Goal: Task Accomplishment & Management: Manage account settings

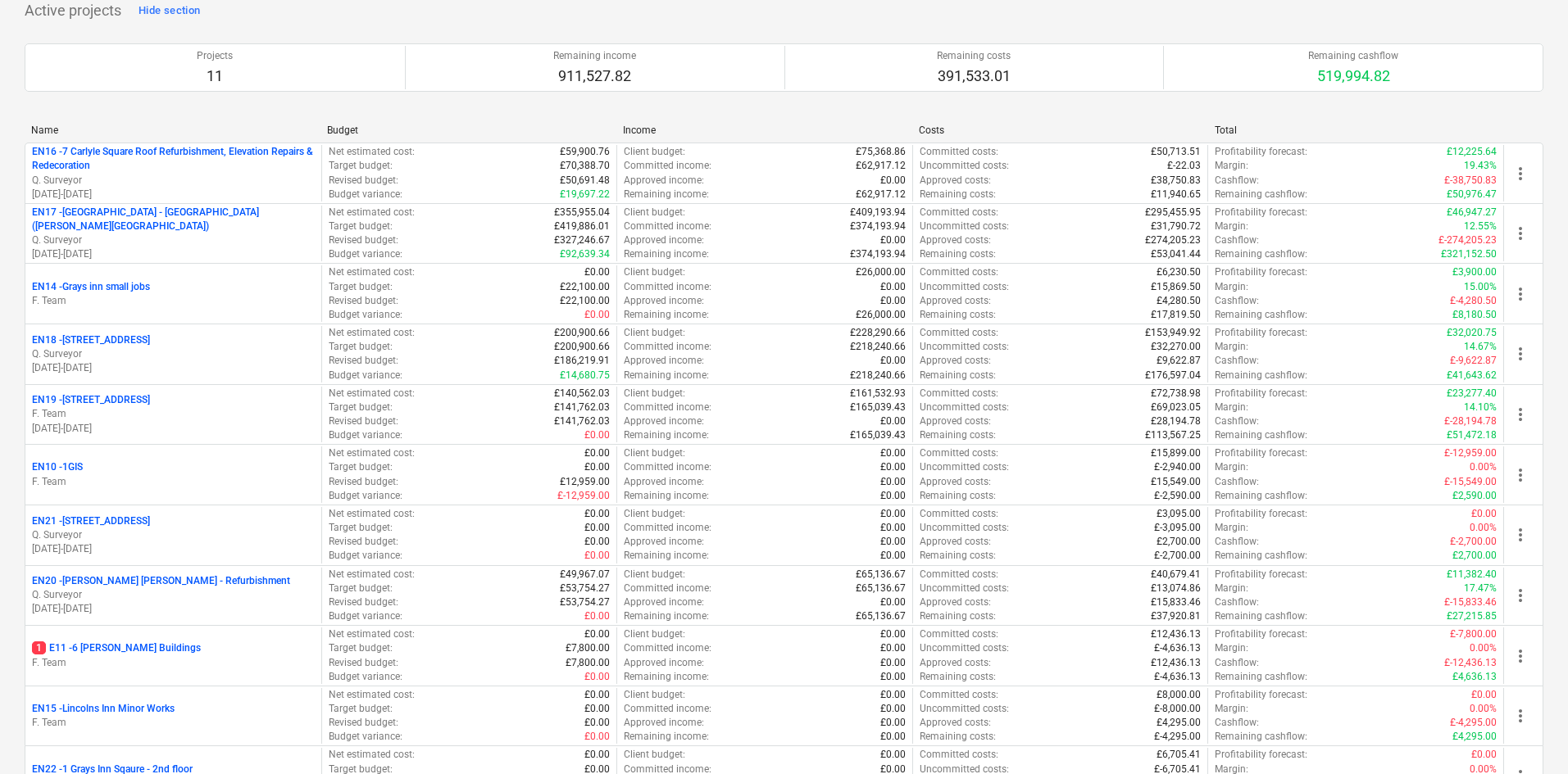
scroll to position [210, 0]
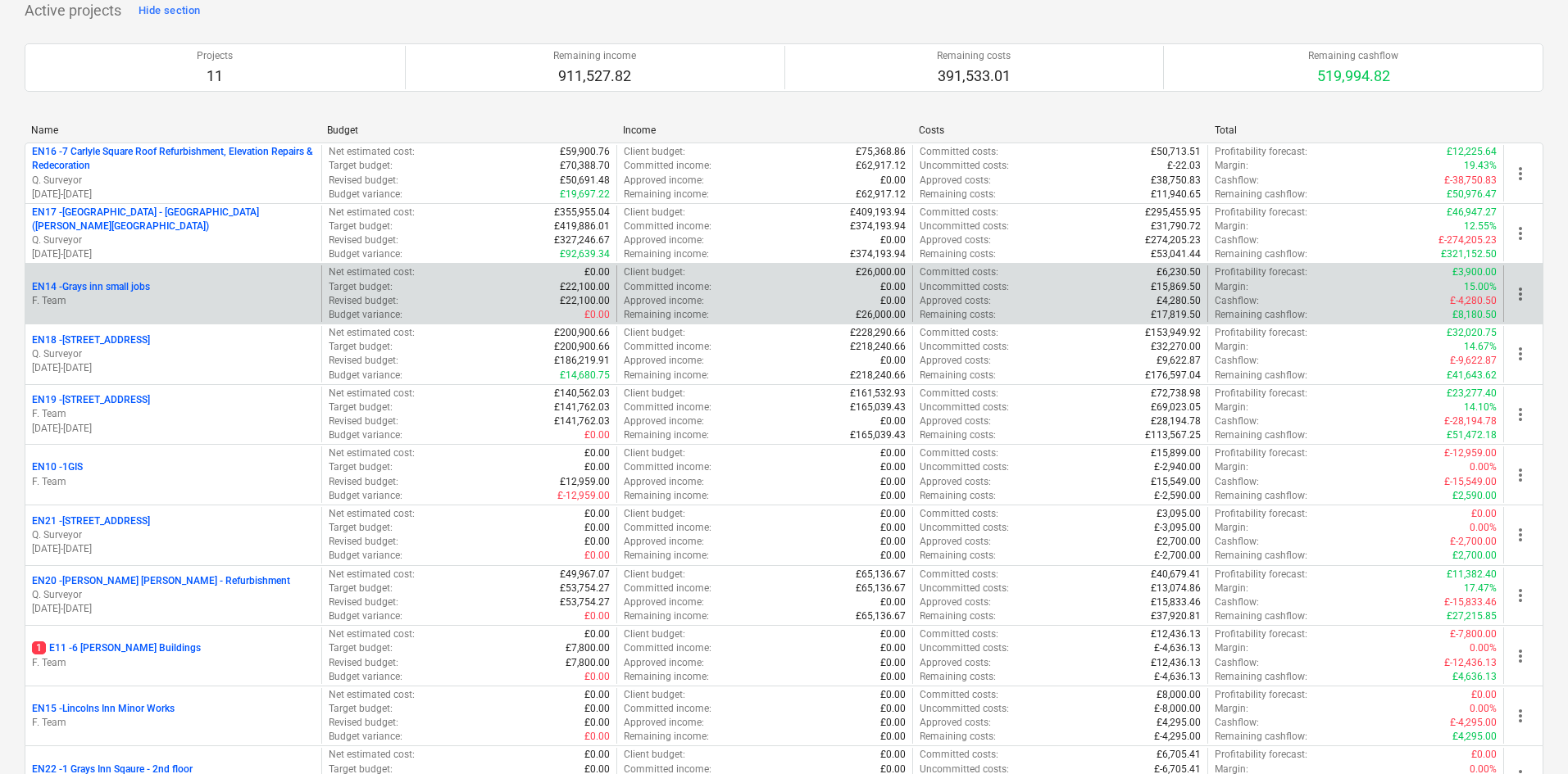
click at [191, 278] on div "EN14 - Grays inn small jobs F. Team" at bounding box center [173, 294] width 296 height 56
click at [187, 292] on div "EN14 - Grays inn small jobs" at bounding box center [172, 288] width 282 height 14
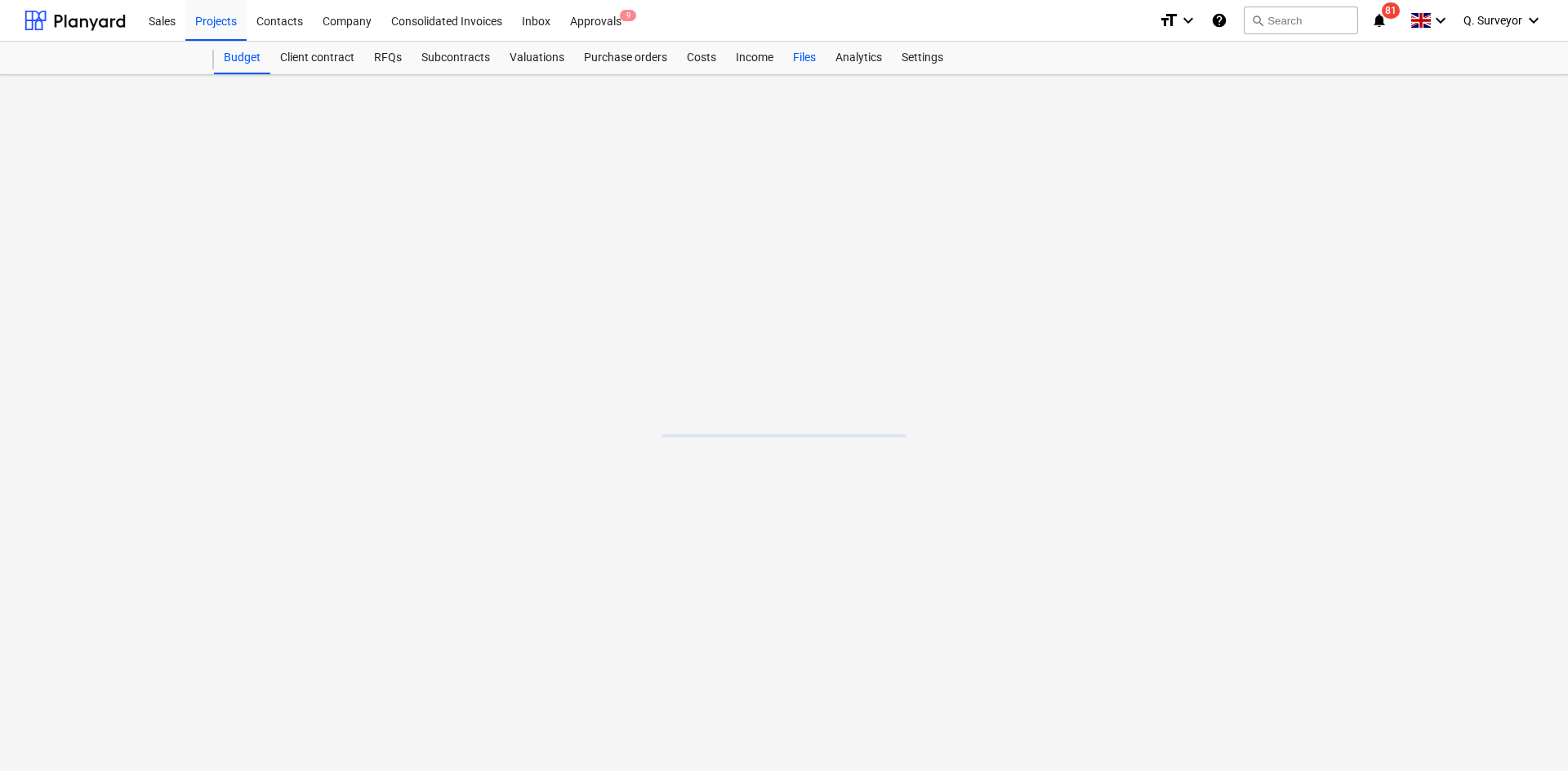
click at [796, 53] on div "Files" at bounding box center [804, 58] width 42 height 32
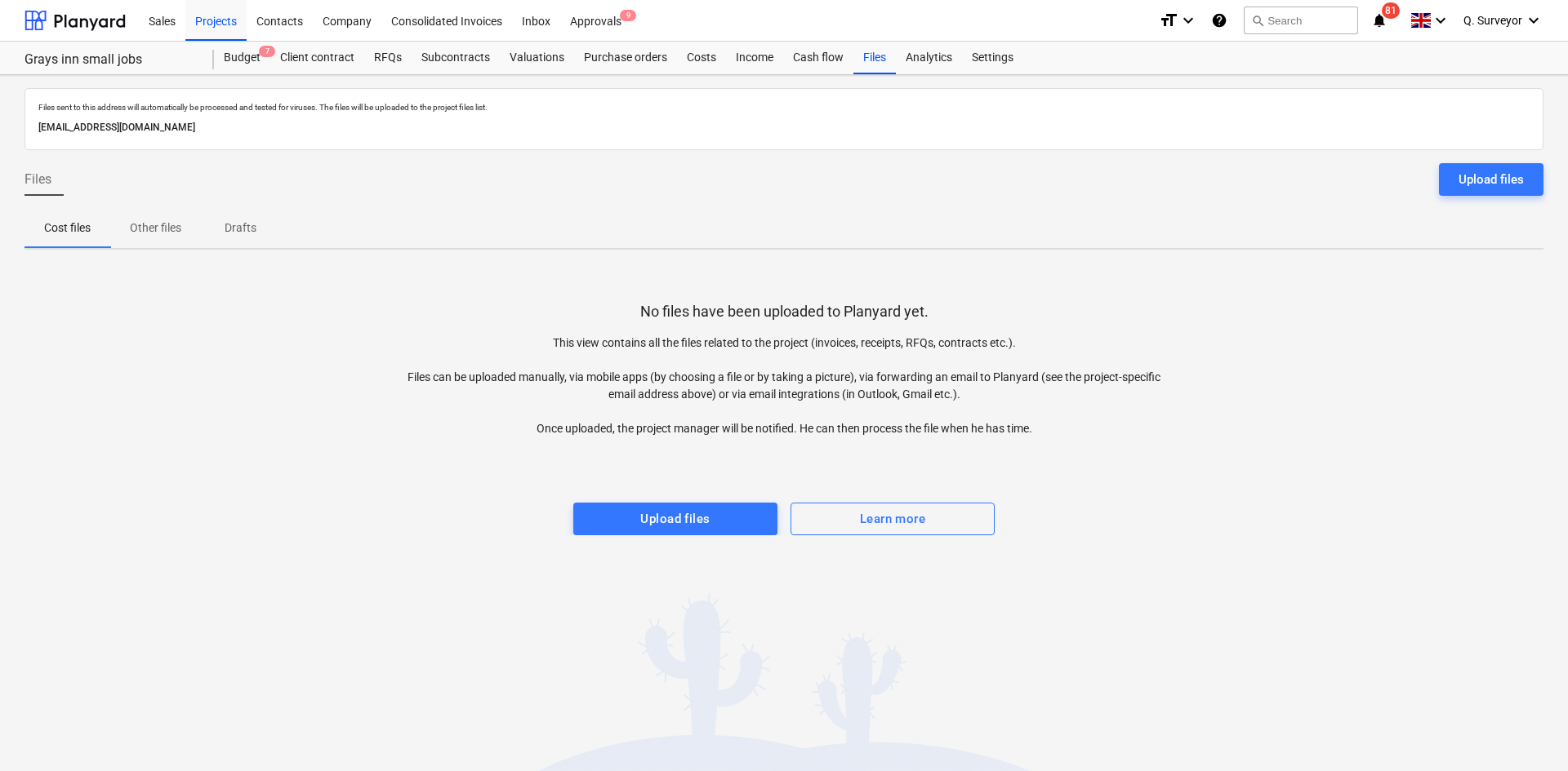
drag, startPoint x: 335, startPoint y: 129, endPoint x: 32, endPoint y: 125, distance: 303.0
click at [32, 125] on div "Files sent to this address will automatically be processed and tested for virus…" at bounding box center [784, 119] width 1519 height 62
copy p "[EMAIL_ADDRESS][DOMAIN_NAME]"
click at [223, 22] on div "Projects" at bounding box center [216, 20] width 61 height 42
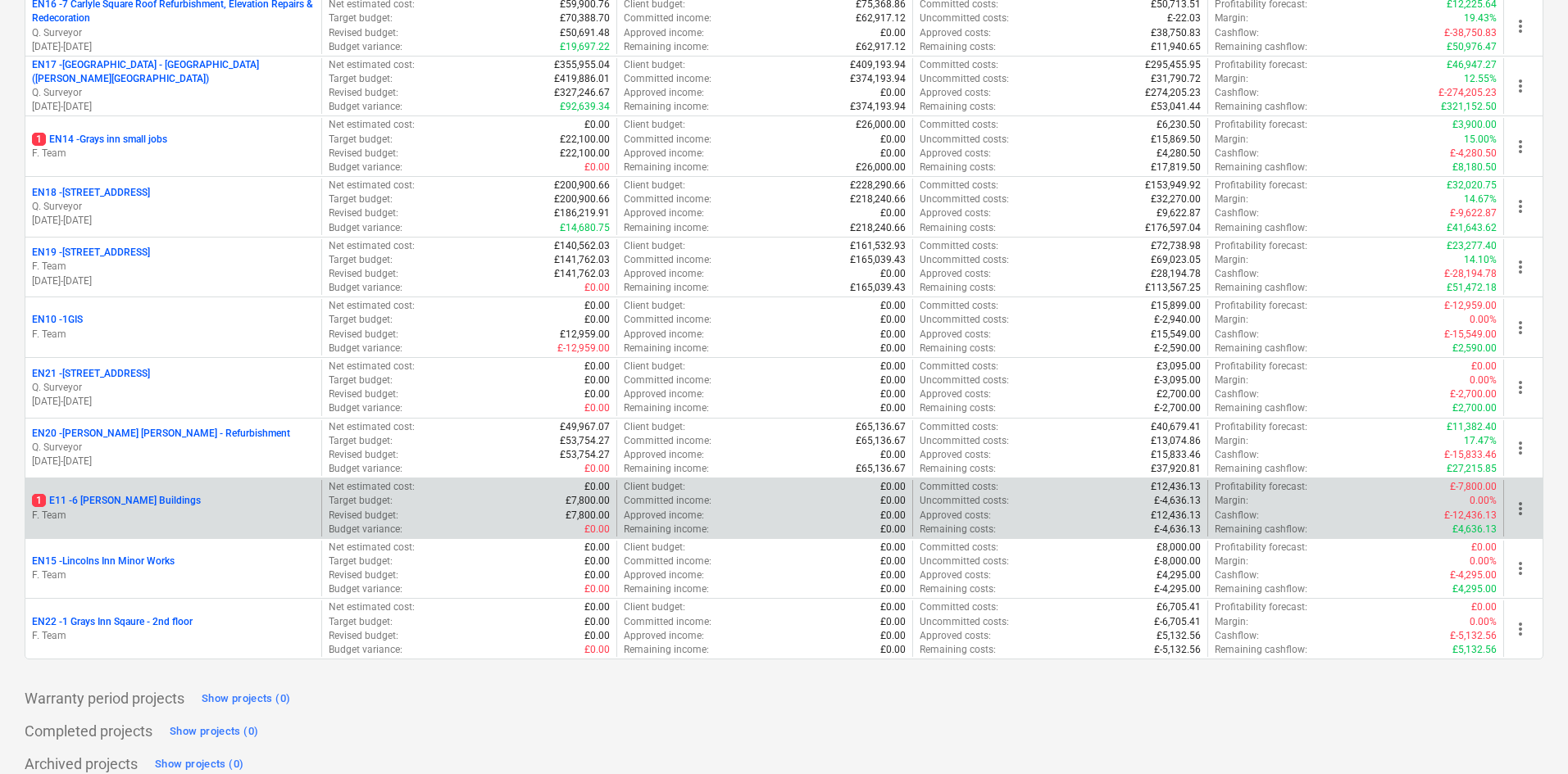
scroll to position [375, 0]
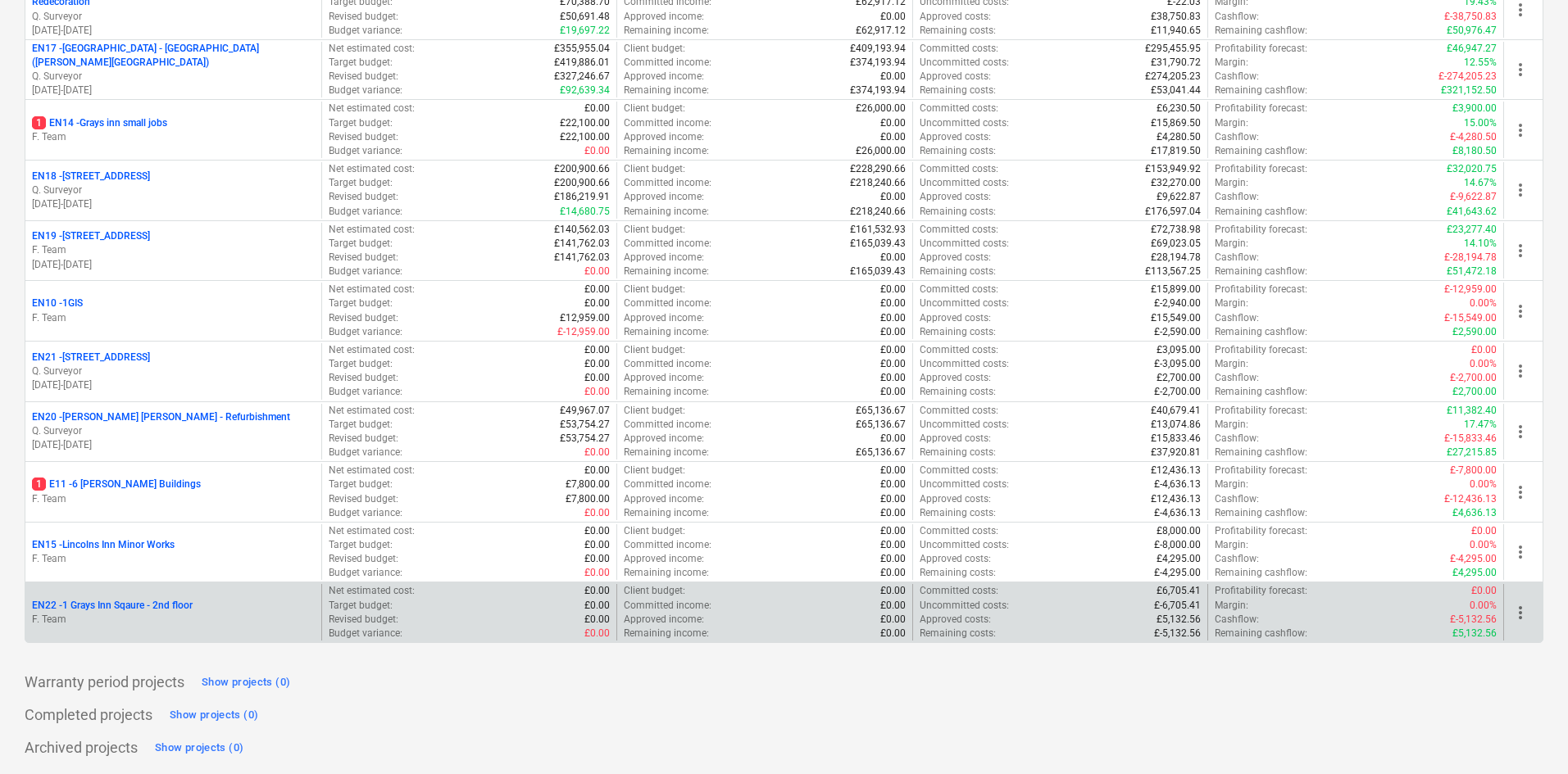
click at [204, 610] on div "EN22 - 1 Grays Inn Sqaure - 2nd floor" at bounding box center [172, 606] width 282 height 14
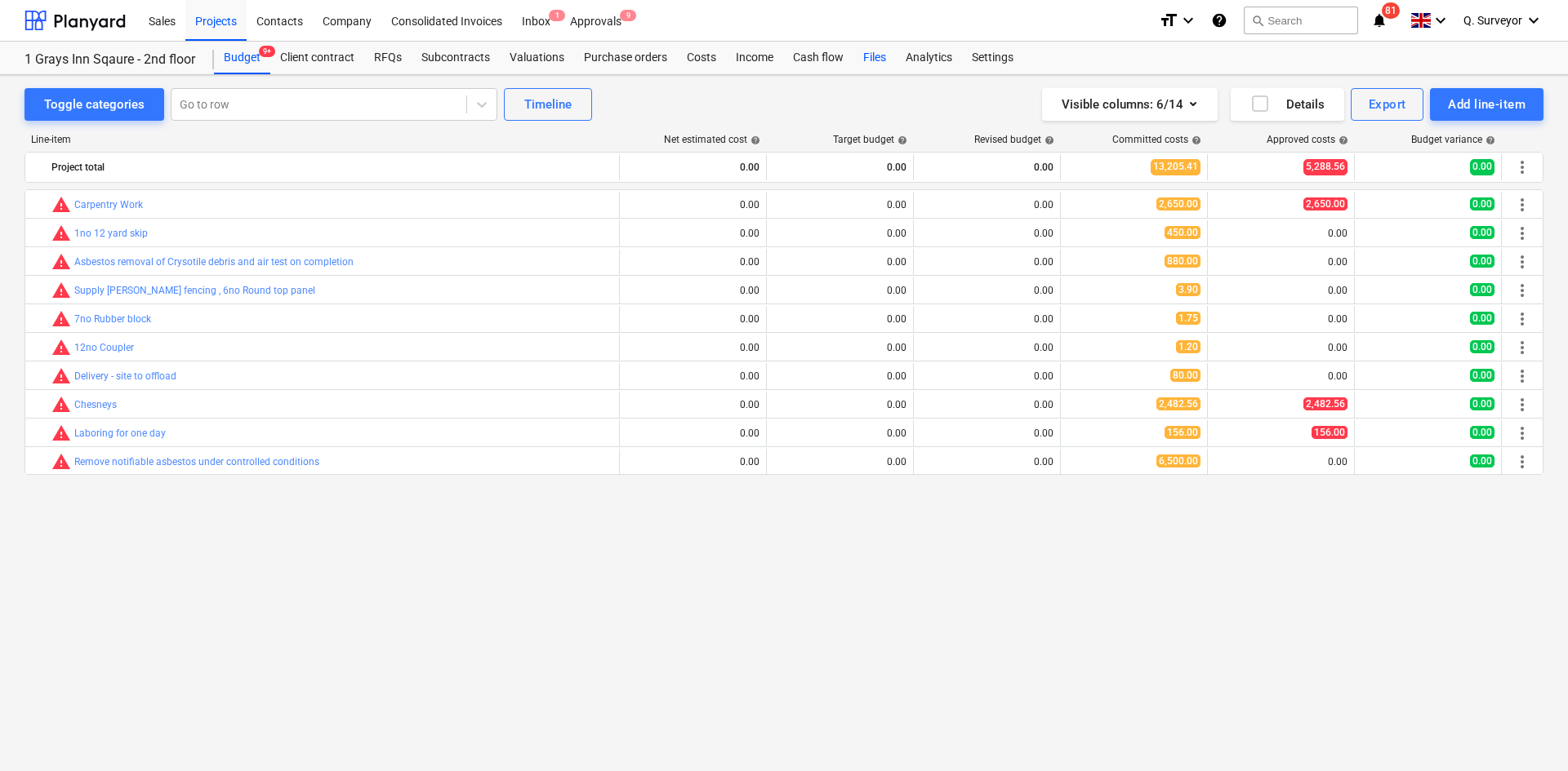
click at [882, 57] on div "Files" at bounding box center [875, 58] width 42 height 32
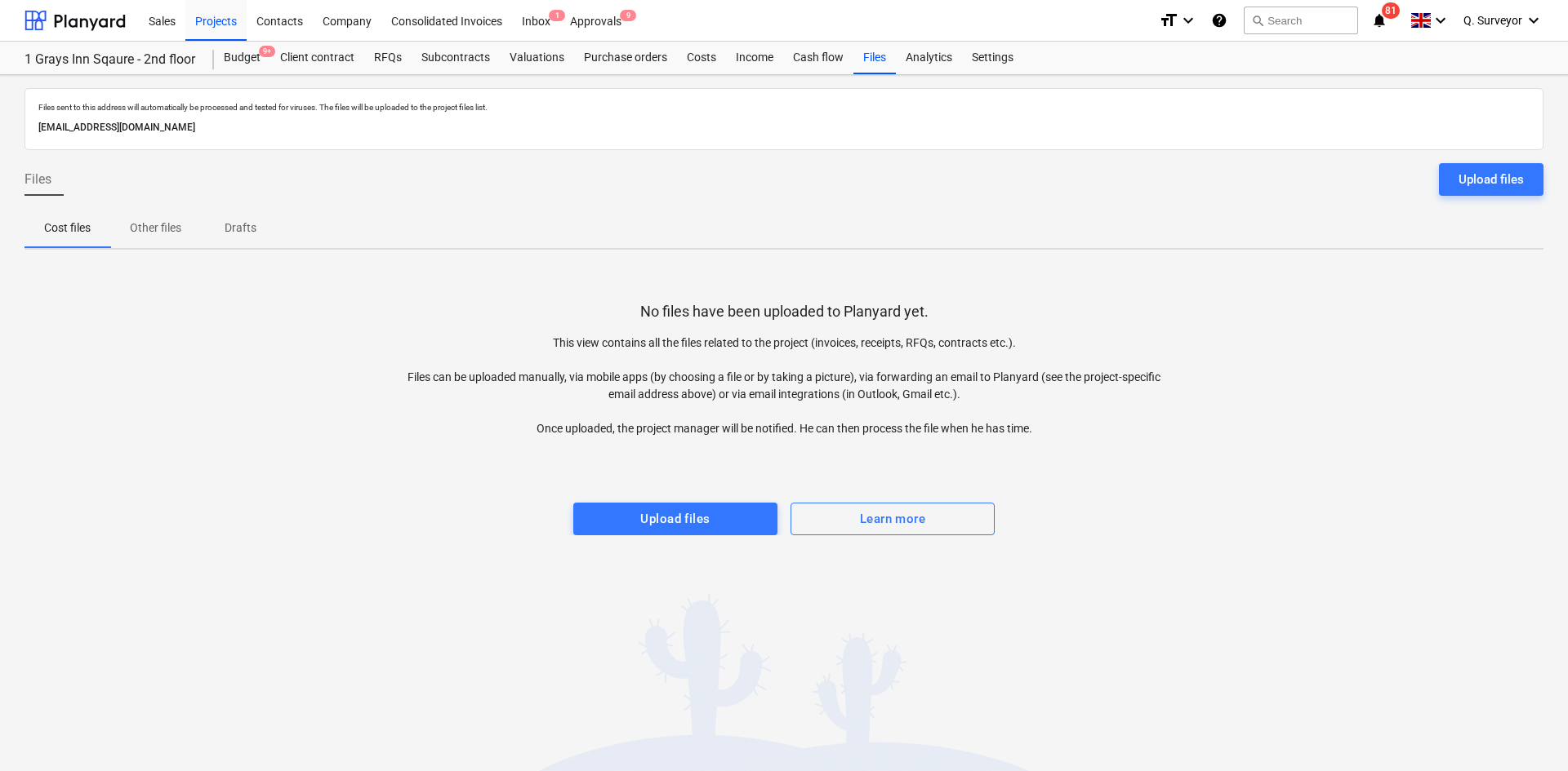
drag, startPoint x: 344, startPoint y: 128, endPoint x: 20, endPoint y: 139, distance: 324.2
click at [20, 139] on div "Files sent to this address will automatically be processed and tested for virus…" at bounding box center [784, 423] width 1568 height 697
copy p "[EMAIL_ADDRESS][DOMAIN_NAME]"
click at [529, 25] on div "Inbox 1" at bounding box center [536, 20] width 48 height 42
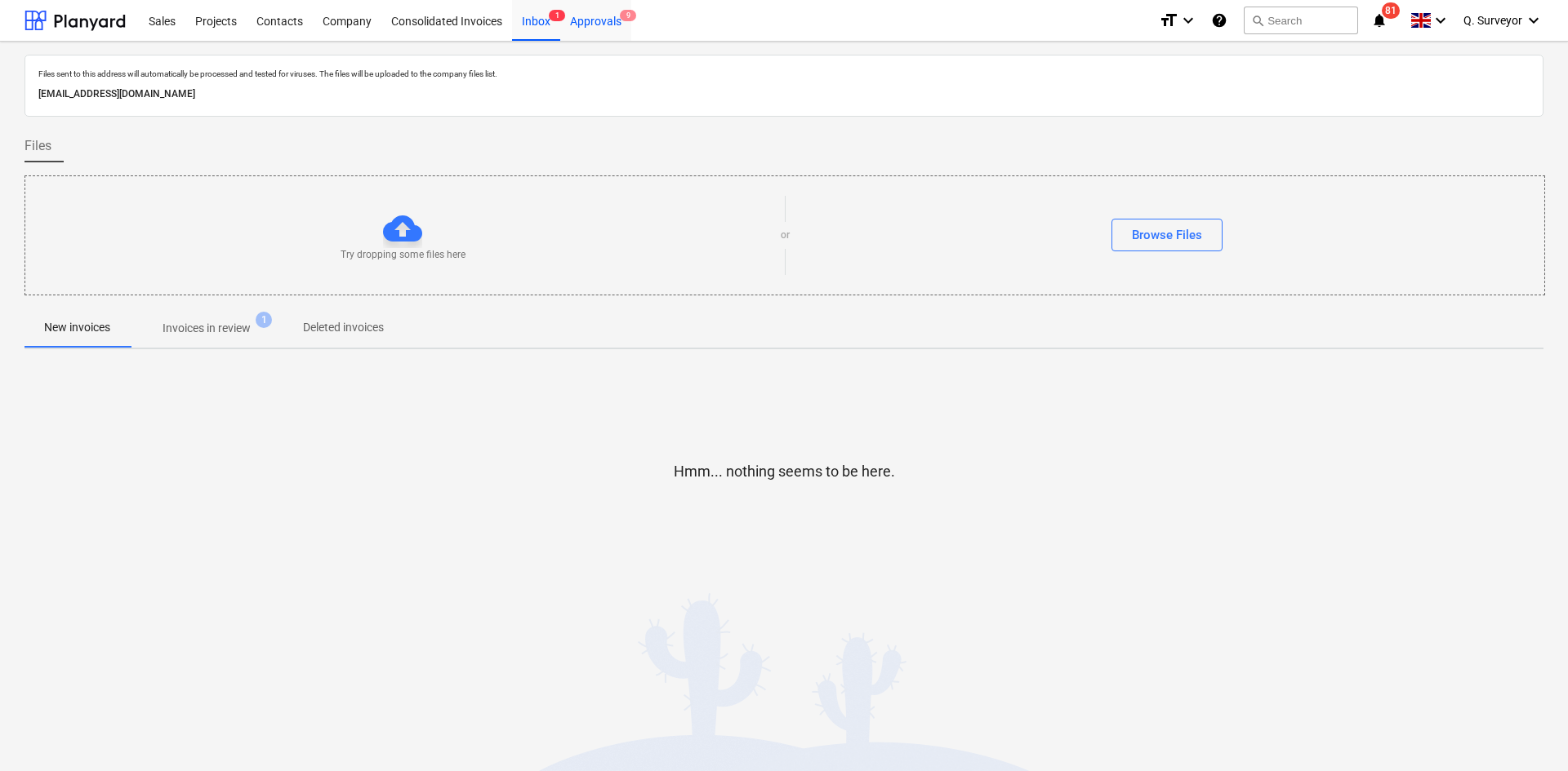
click at [587, 25] on div "Approvals 9" at bounding box center [595, 20] width 71 height 42
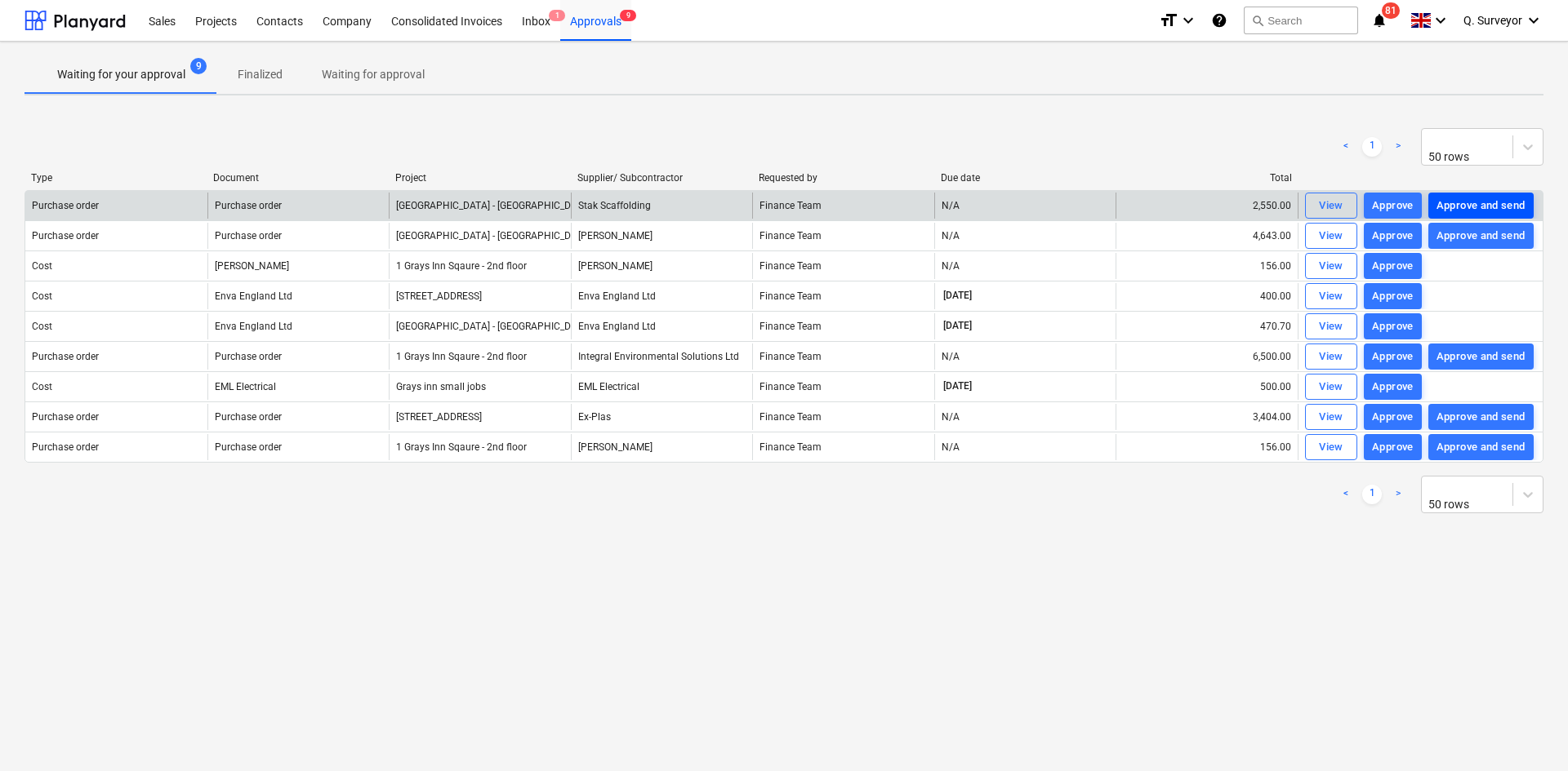
click at [1501, 205] on div "Approve and send" at bounding box center [1481, 206] width 89 height 18
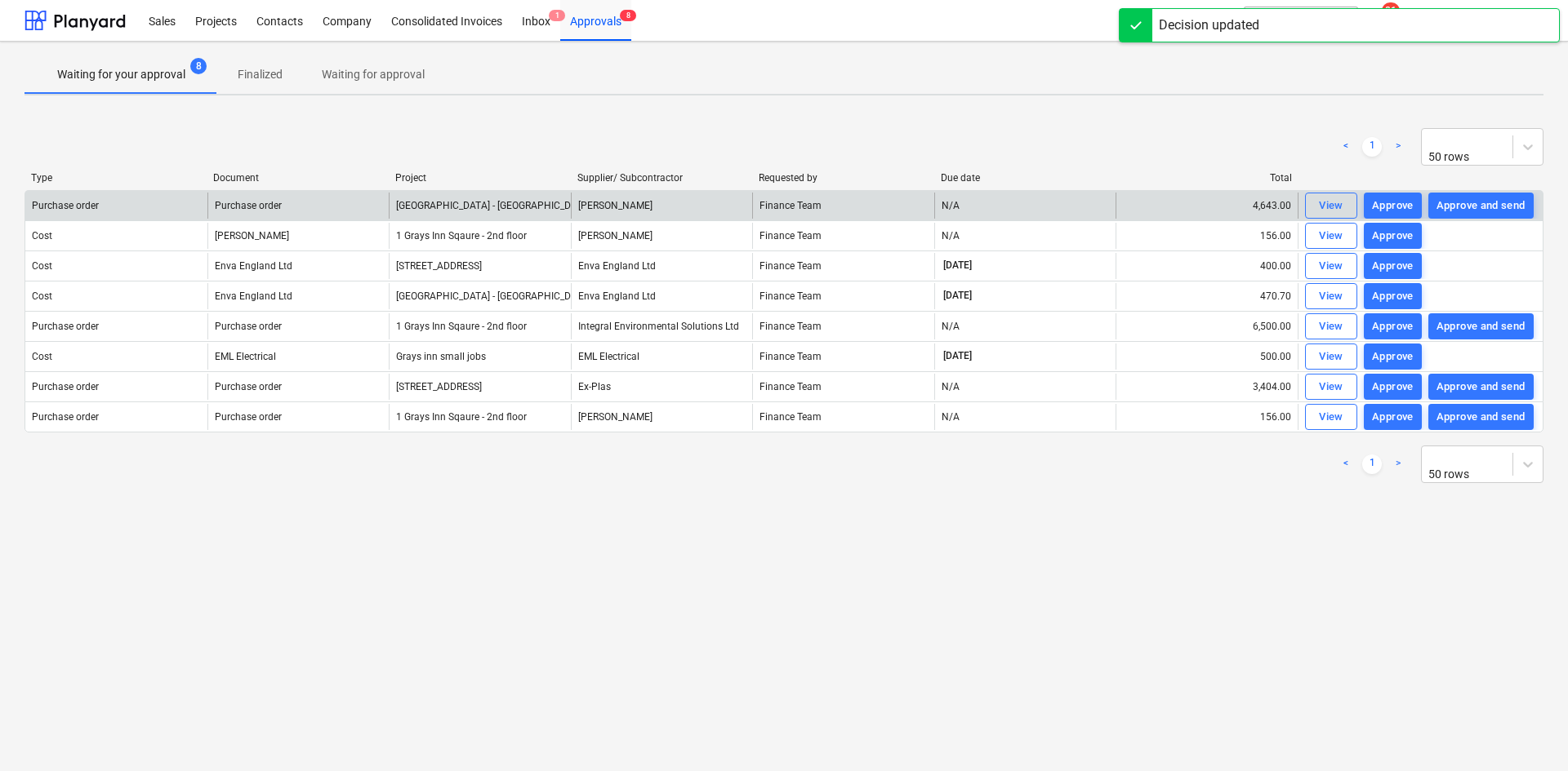
click at [1501, 205] on div "Approve and send" at bounding box center [1481, 206] width 89 height 18
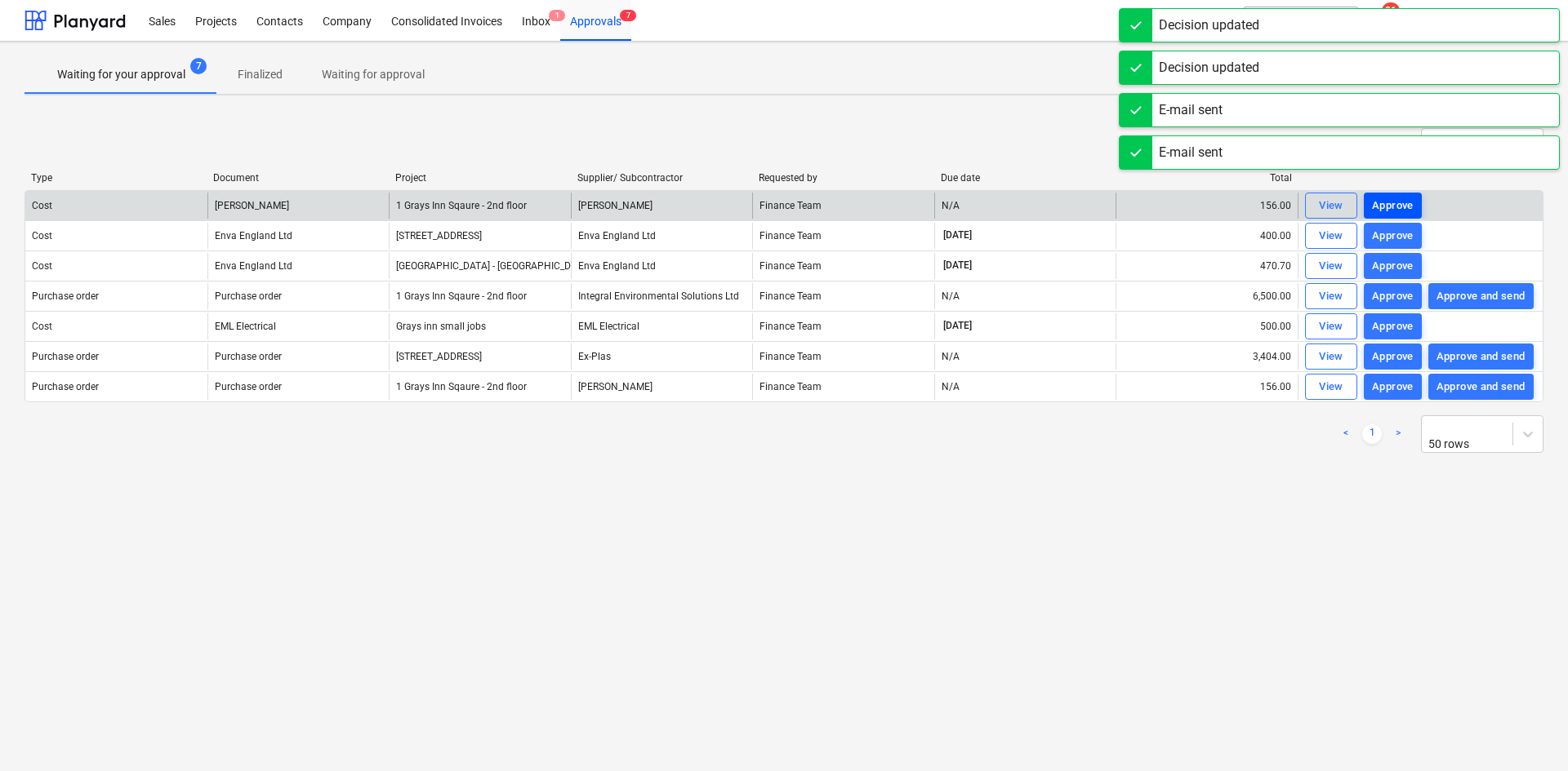
click at [1399, 197] on div "Approve" at bounding box center [1393, 206] width 42 height 18
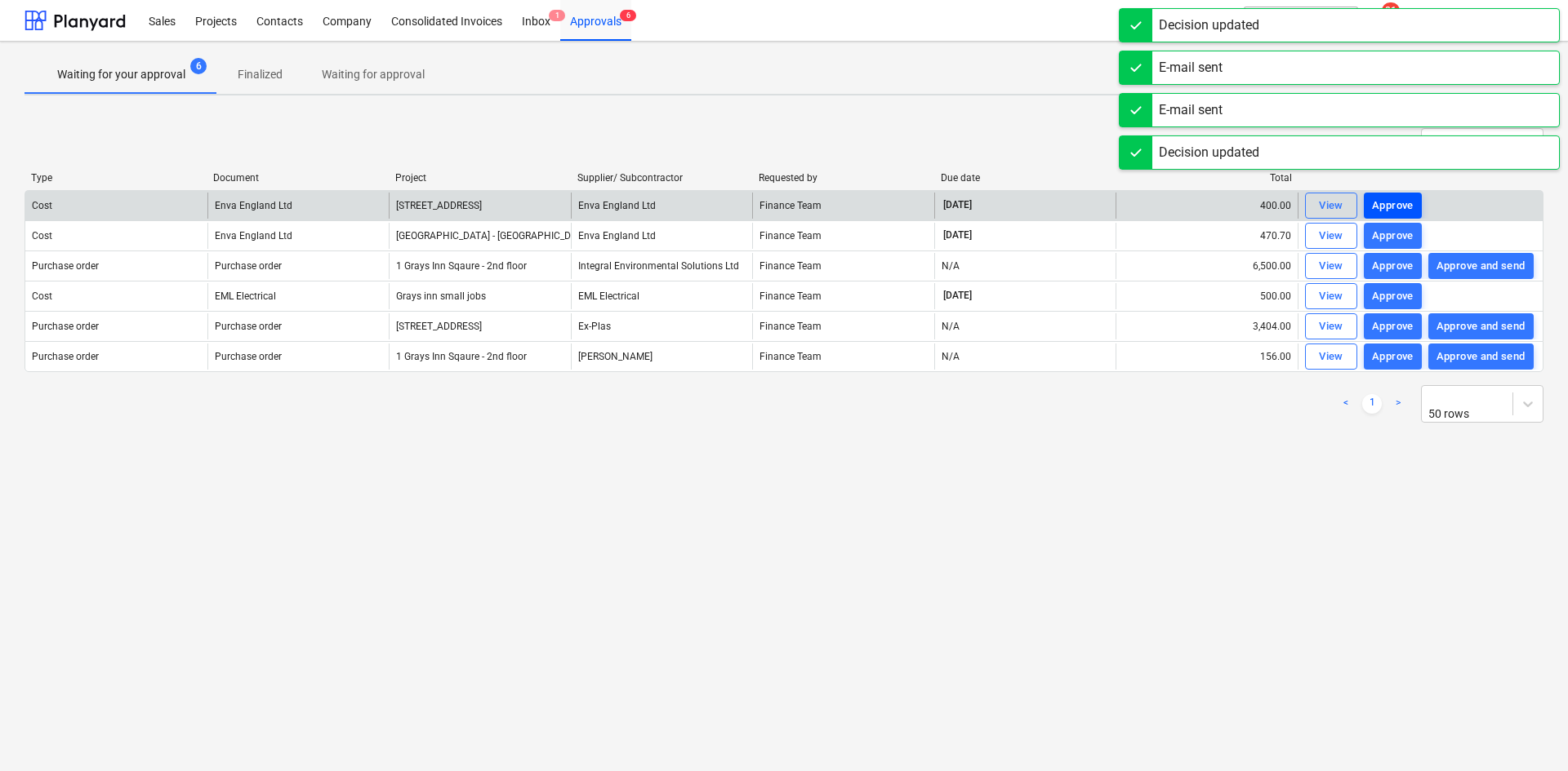
click at [1393, 197] on div "Approve" at bounding box center [1393, 206] width 42 height 18
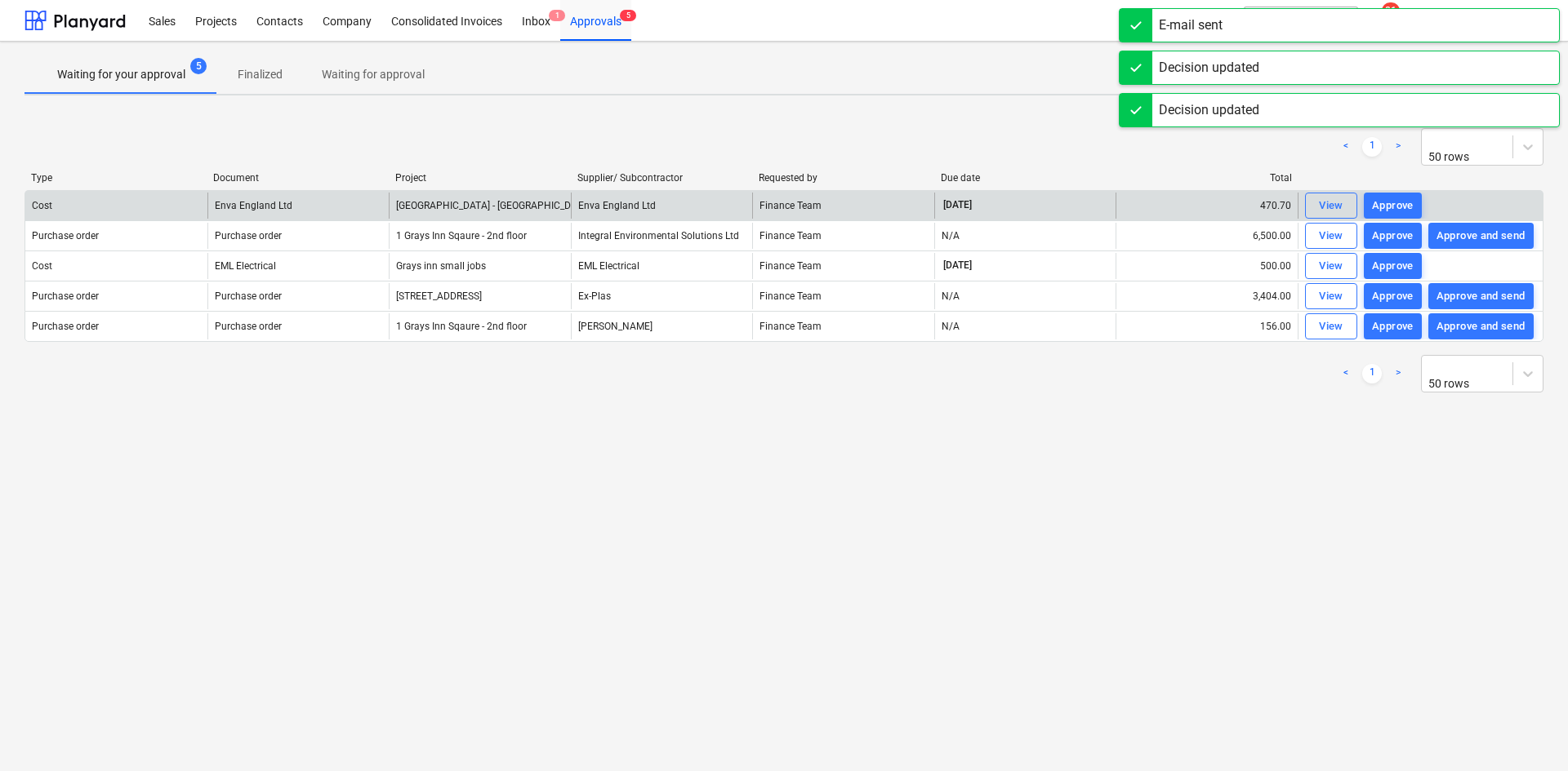
click at [1394, 197] on div "Approve" at bounding box center [1393, 206] width 42 height 18
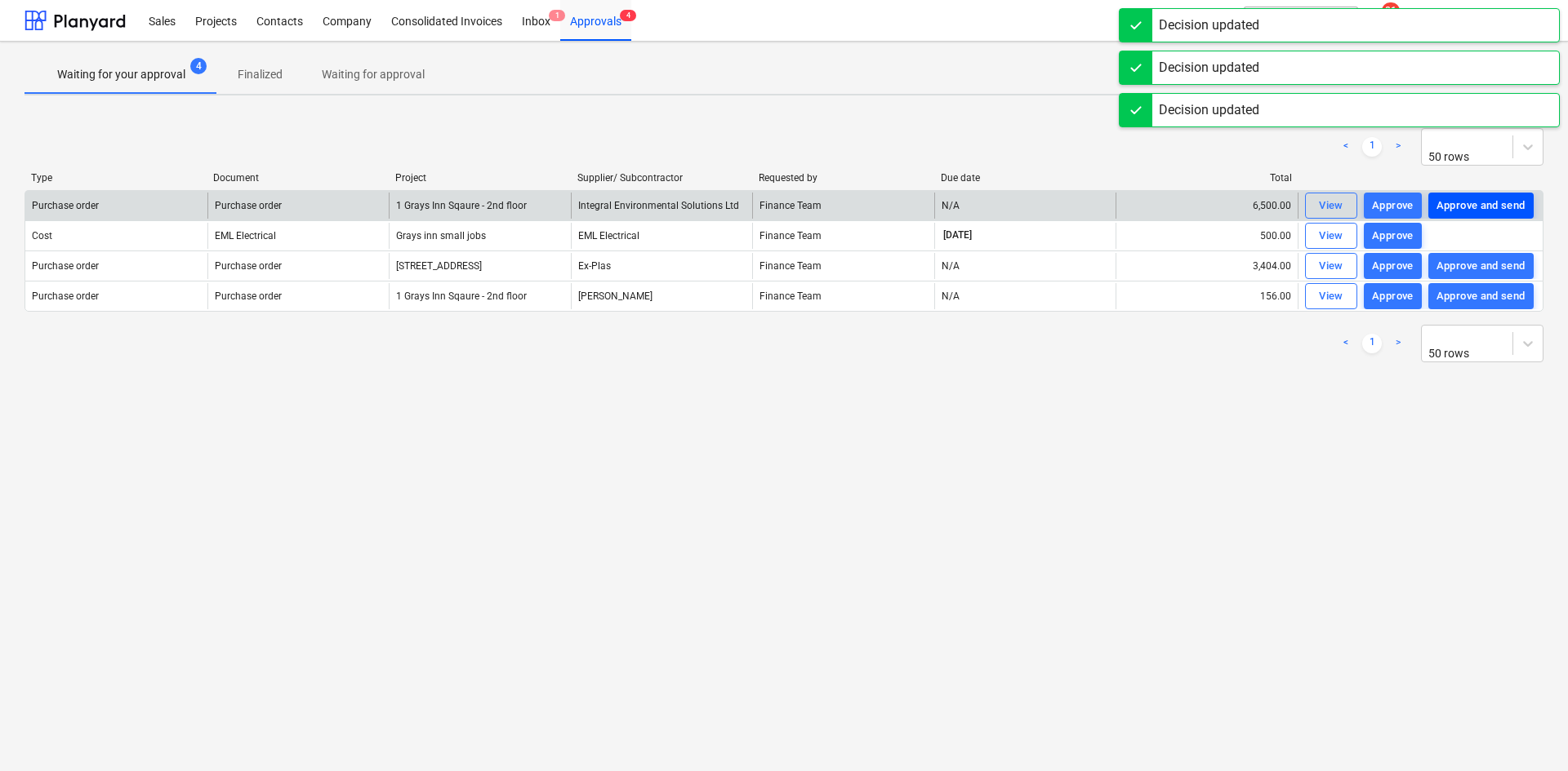
click at [1482, 206] on div "Approve and send" at bounding box center [1481, 206] width 89 height 18
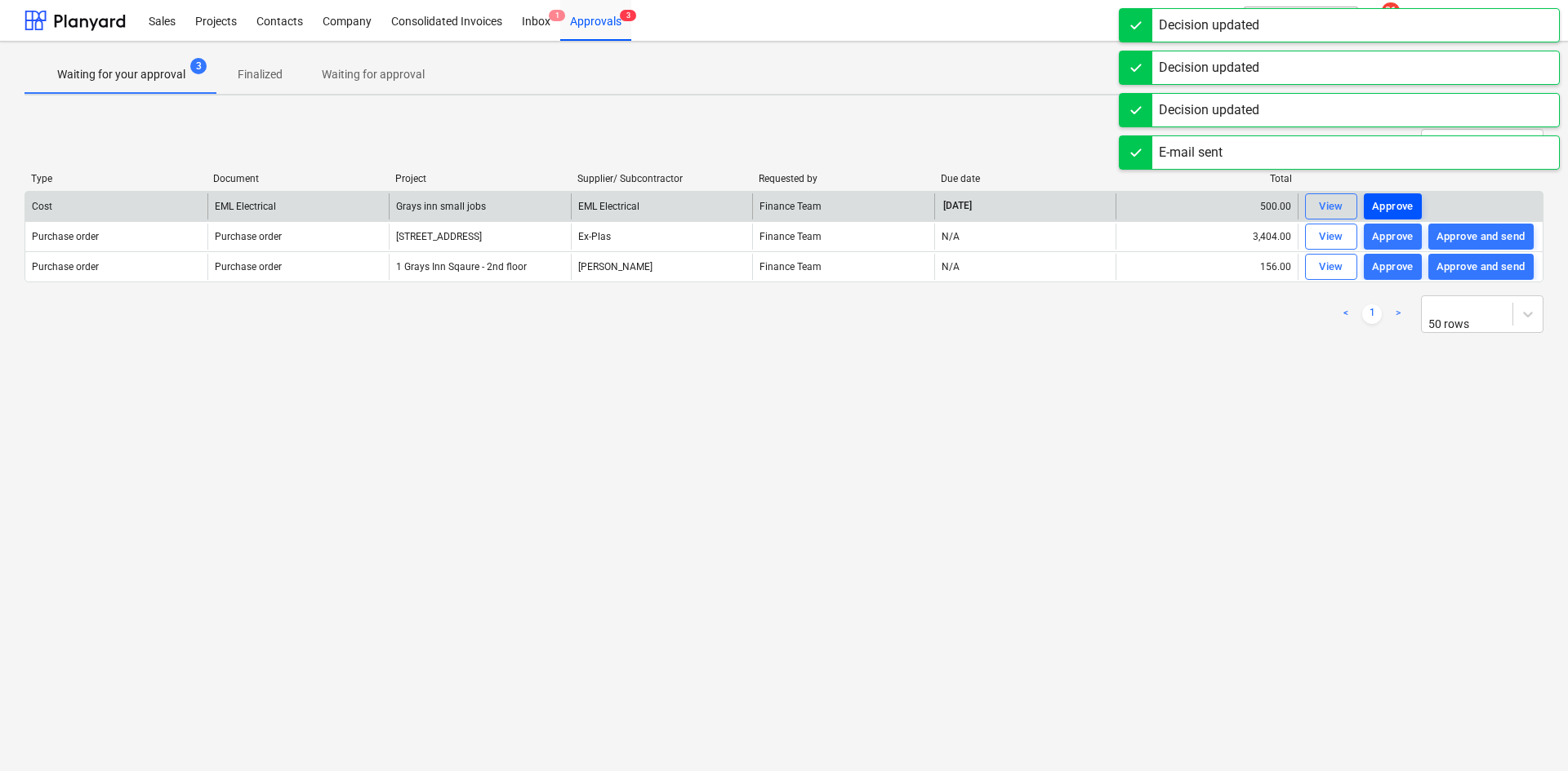
click at [1399, 211] on div "Approve" at bounding box center [1393, 206] width 42 height 18
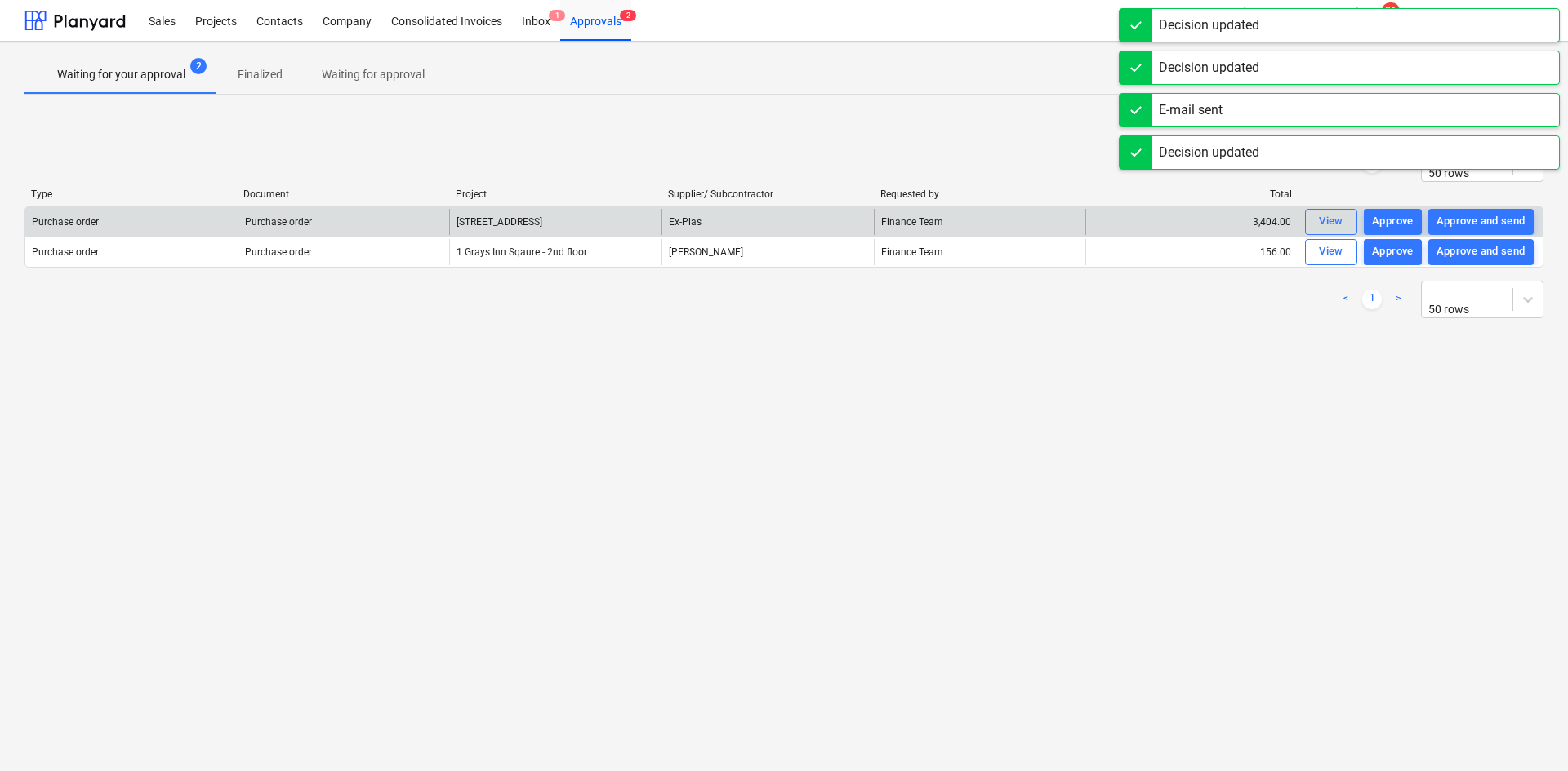
click at [1470, 213] on div "Approve and send" at bounding box center [1481, 221] width 89 height 18
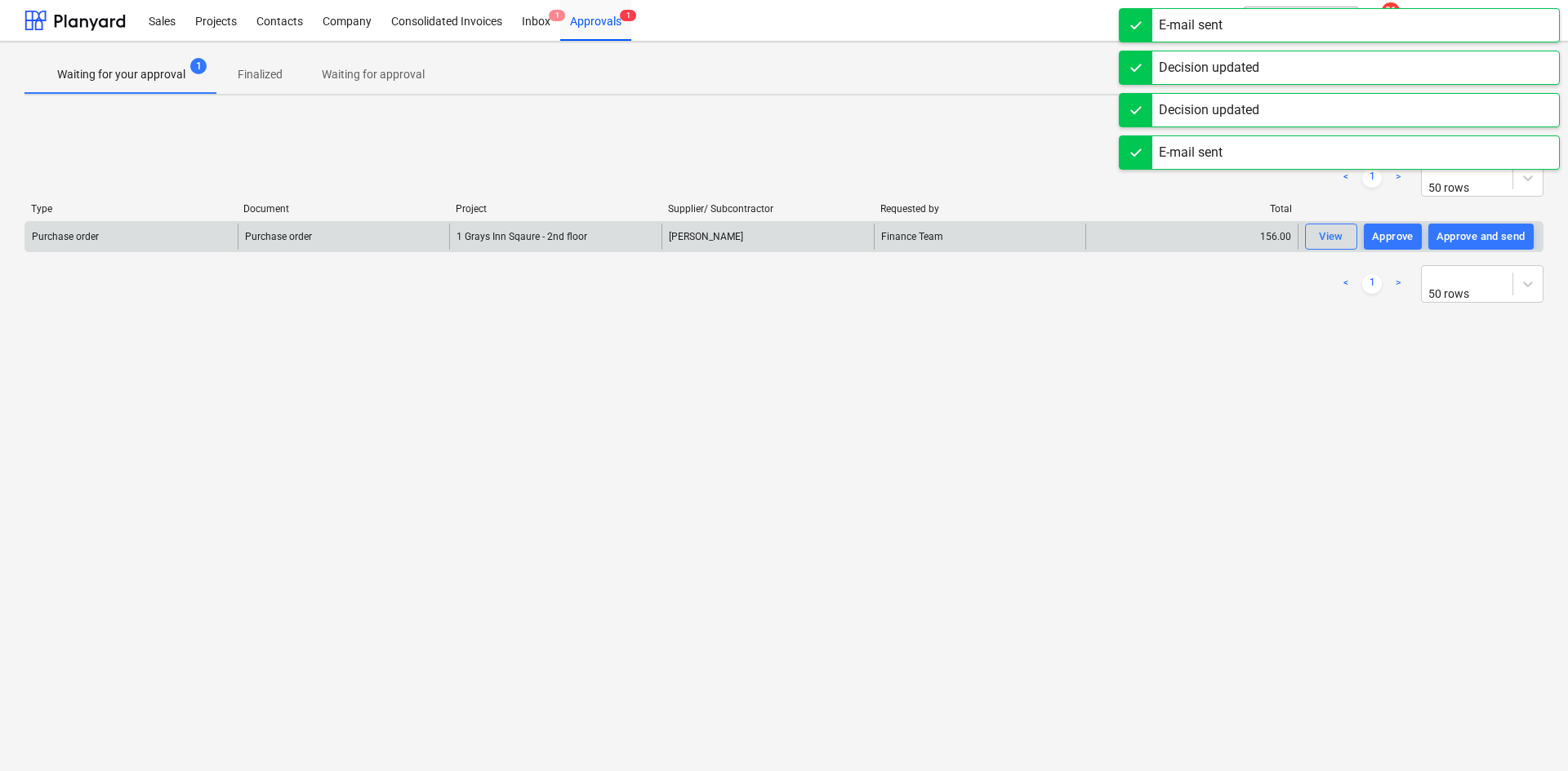
click at [1472, 233] on div "Approve and send" at bounding box center [1481, 237] width 89 height 18
